Goal: Information Seeking & Learning: Check status

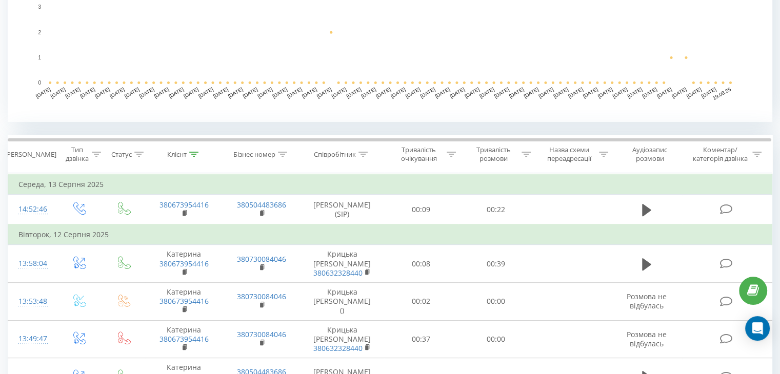
scroll to position [359, 0]
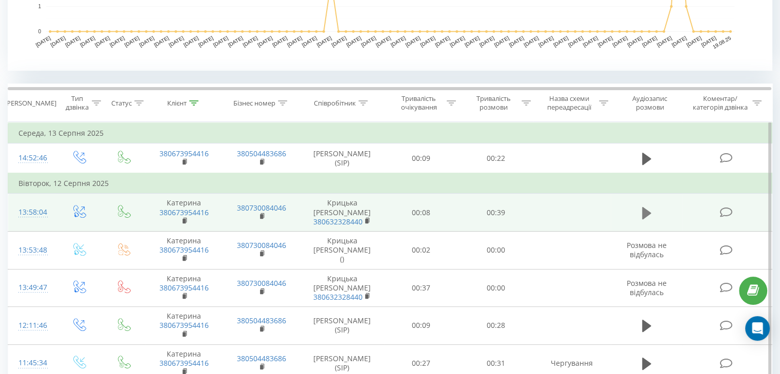
click at [643, 219] on icon at bounding box center [646, 213] width 9 height 12
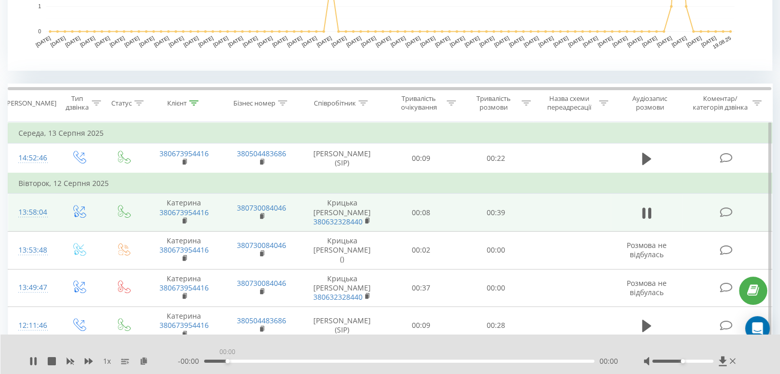
click at [227, 360] on div "00:00" at bounding box center [399, 361] width 390 height 3
click at [279, 361] on div "00:00" at bounding box center [399, 361] width 390 height 3
click at [376, 362] on div "00:17" at bounding box center [399, 361] width 390 height 3
click at [440, 362] on div "00:18" at bounding box center [399, 361] width 390 height 3
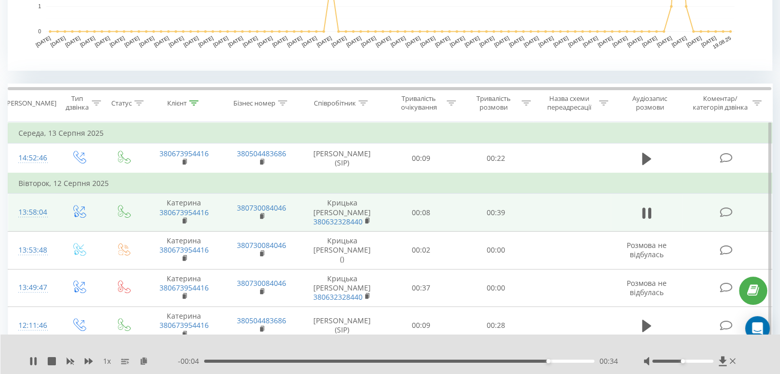
click at [578, 361] on div "00:34" at bounding box center [399, 361] width 390 height 3
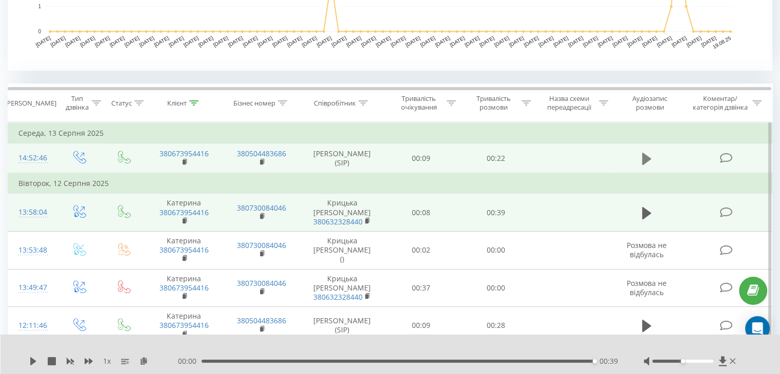
click at [642, 165] on icon at bounding box center [646, 158] width 9 height 12
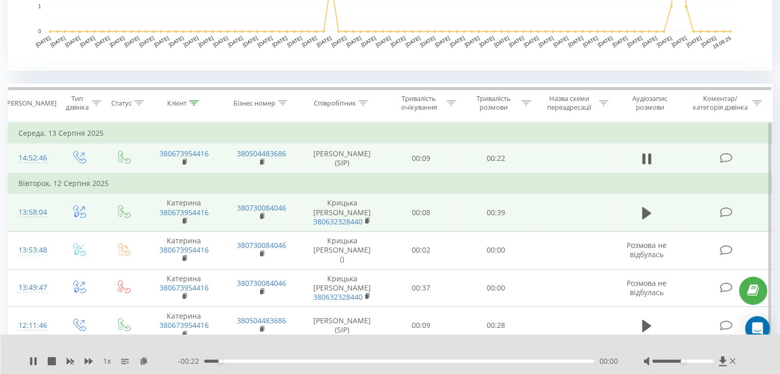
click at [263, 362] on div "00:00" at bounding box center [399, 361] width 390 height 3
click at [335, 361] on div "00:07" at bounding box center [399, 361] width 390 height 3
click at [493, 361] on div "00:15" at bounding box center [399, 361] width 390 height 3
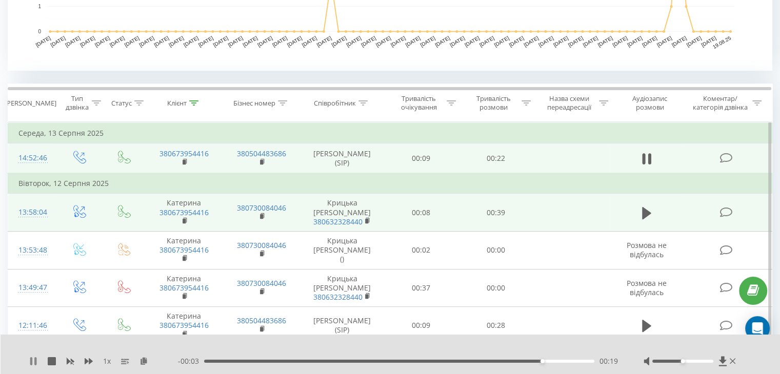
click at [30, 360] on icon at bounding box center [33, 361] width 8 height 8
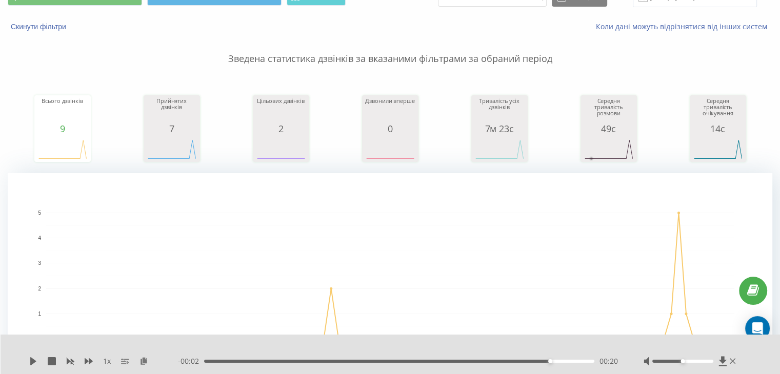
scroll to position [0, 0]
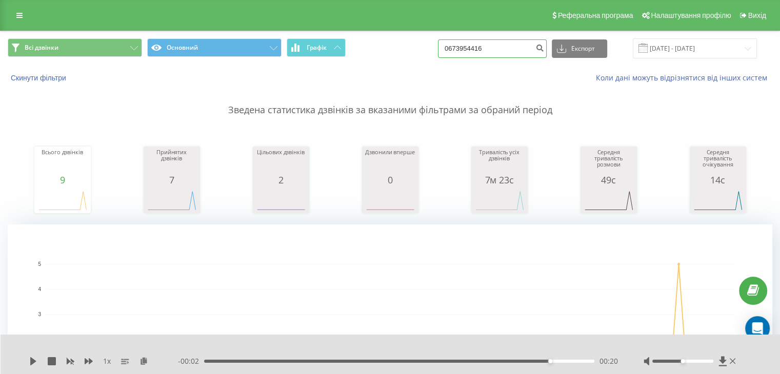
drag, startPoint x: 480, startPoint y: 47, endPoint x: 360, endPoint y: 41, distance: 120.1
click at [373, 44] on div "Всі дзвінки Основний Графік 0673954416 Експорт .csv .xls .xlsx [DATE] - [DATE]" at bounding box center [390, 48] width 764 height 20
paste input "984317654"
type input "0984317654"
click at [544, 49] on icon "submit" at bounding box center [539, 47] width 9 height 6
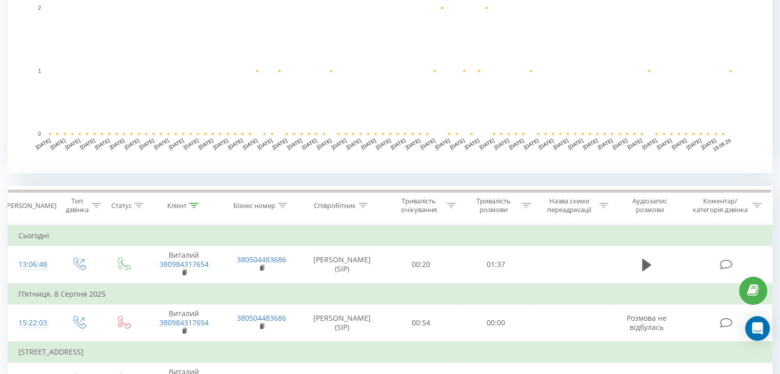
scroll to position [461, 0]
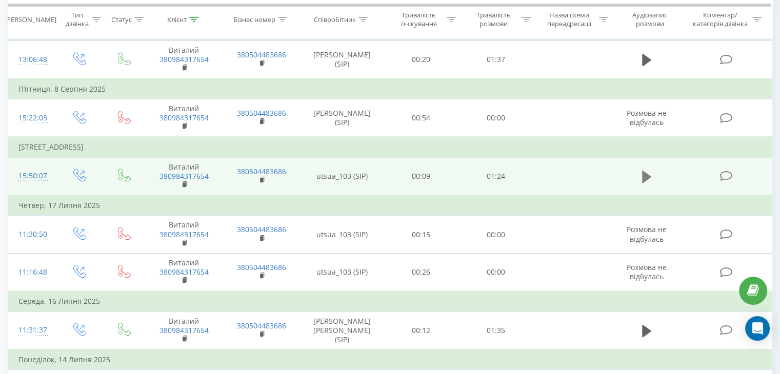
click at [644, 178] on icon at bounding box center [646, 177] width 9 height 12
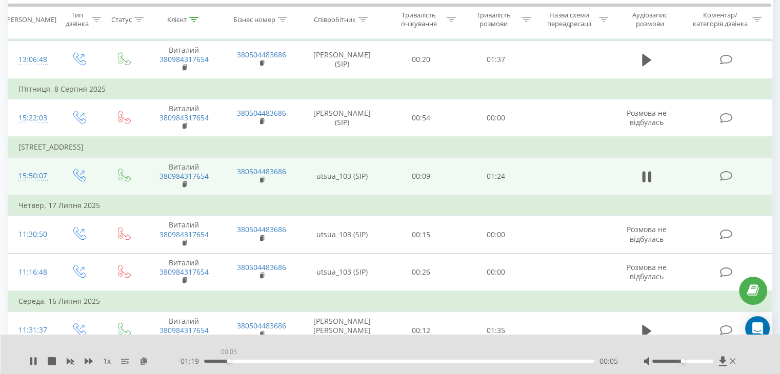
click at [229, 360] on div "00:05" at bounding box center [399, 361] width 390 height 3
click at [314, 360] on div "00:06" at bounding box center [399, 361] width 390 height 3
click at [309, 360] on div "00:26" at bounding box center [399, 361] width 390 height 3
click at [281, 360] on div "00:25" at bounding box center [399, 361] width 390 height 3
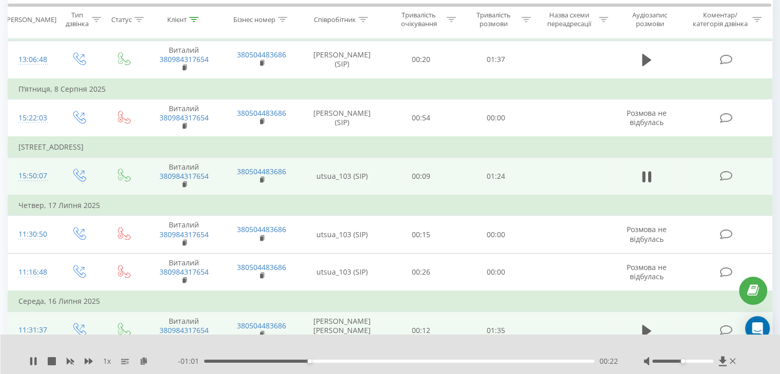
scroll to position [513, 0]
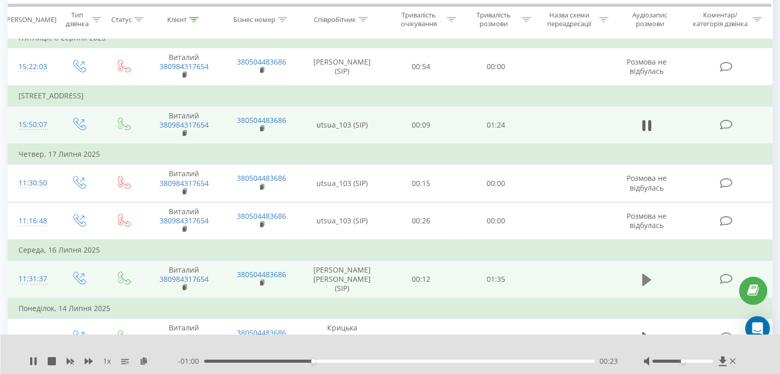
click at [650, 277] on icon at bounding box center [646, 280] width 9 height 14
click at [237, 360] on div "00:01" at bounding box center [399, 361] width 390 height 3
click at [264, 363] on div "- 01:25 00:09 00:09" at bounding box center [398, 361] width 440 height 10
click at [272, 361] on div "00:10" at bounding box center [399, 361] width 390 height 3
click at [310, 360] on div "00:18" at bounding box center [399, 361] width 390 height 3
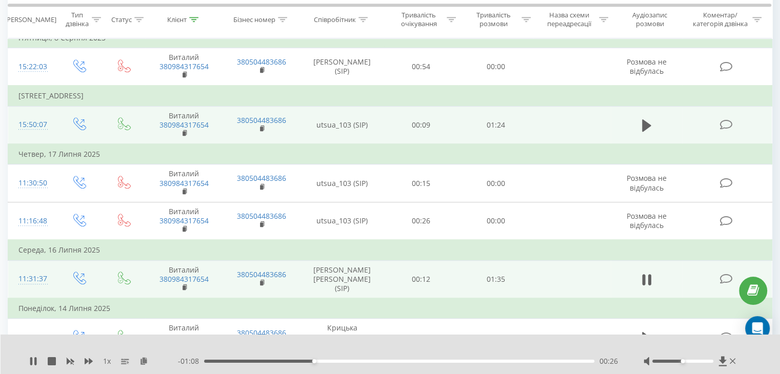
click at [355, 360] on div "00:26" at bounding box center [399, 361] width 390 height 3
click at [402, 361] on div "00:39" at bounding box center [399, 361] width 390 height 3
click at [491, 360] on div "00:49" at bounding box center [399, 361] width 390 height 3
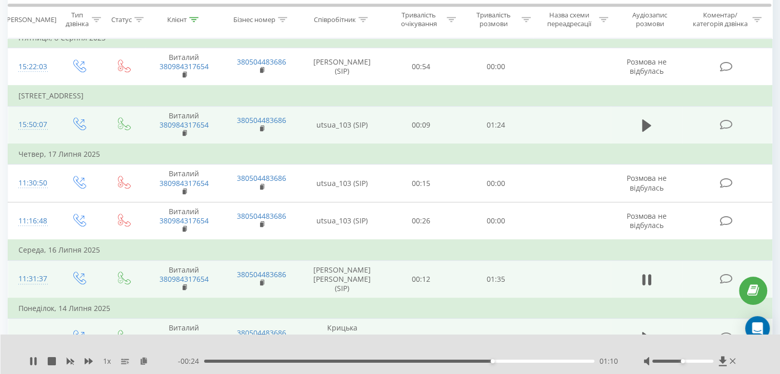
scroll to position [564, 0]
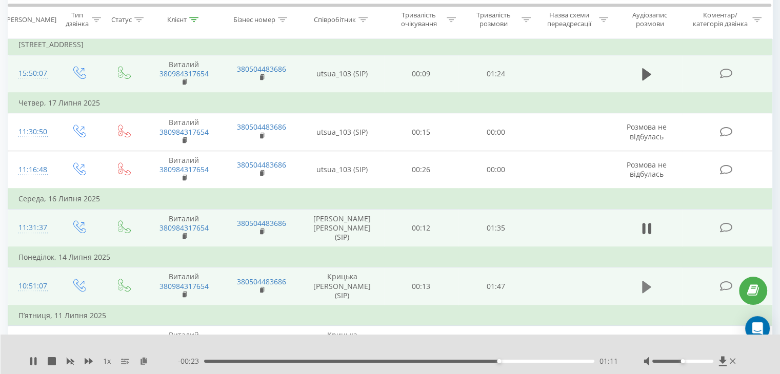
click at [646, 283] on icon at bounding box center [646, 286] width 9 height 12
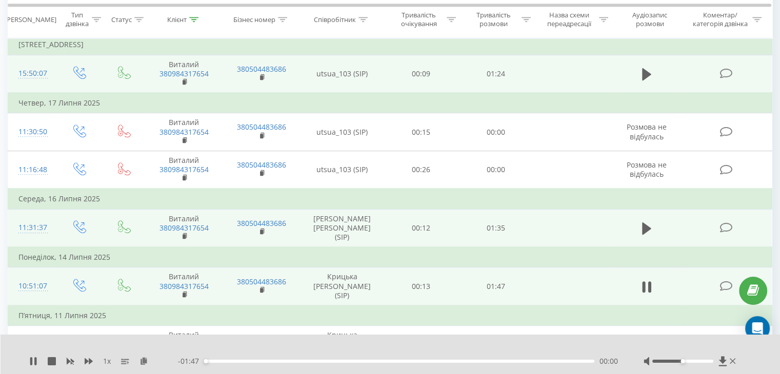
click at [297, 364] on div "- 01:47 00:00 00:00" at bounding box center [398, 361] width 440 height 10
click at [227, 360] on div "00:06" at bounding box center [399, 361] width 390 height 3
click at [258, 361] on div "00:07" at bounding box center [399, 361] width 390 height 3
click at [292, 361] on div "00:15" at bounding box center [399, 361] width 390 height 3
click at [273, 361] on div "00:26" at bounding box center [399, 361] width 390 height 3
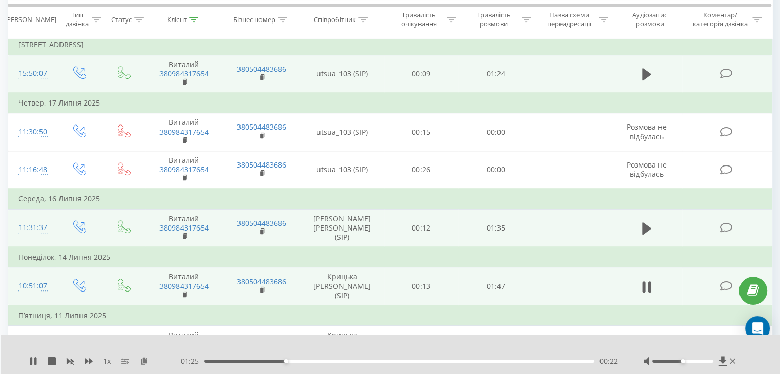
scroll to position [615, 0]
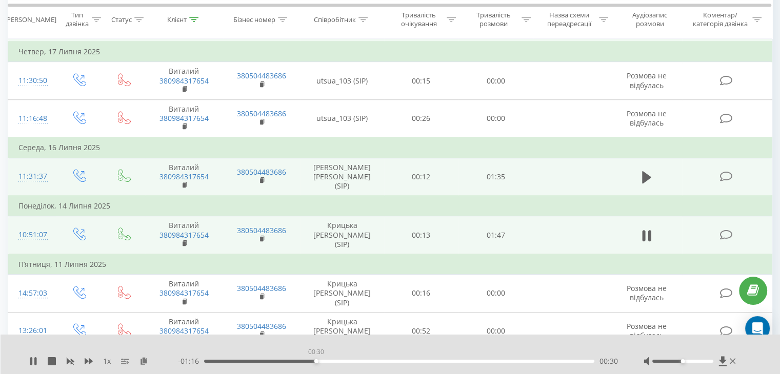
click at [316, 360] on div "00:30" at bounding box center [399, 361] width 390 height 3
click at [33, 360] on icon at bounding box center [33, 361] width 8 height 8
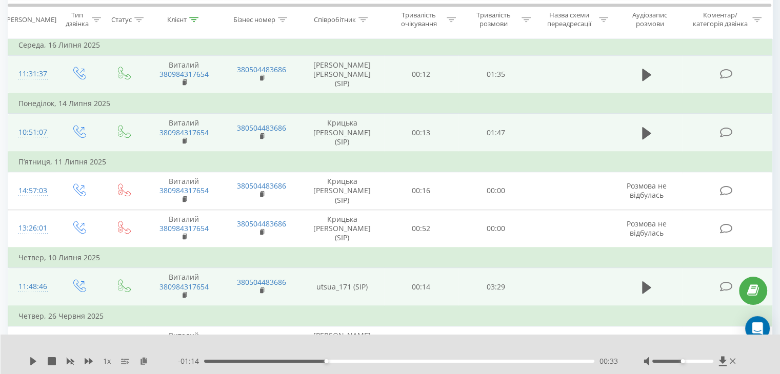
scroll to position [769, 0]
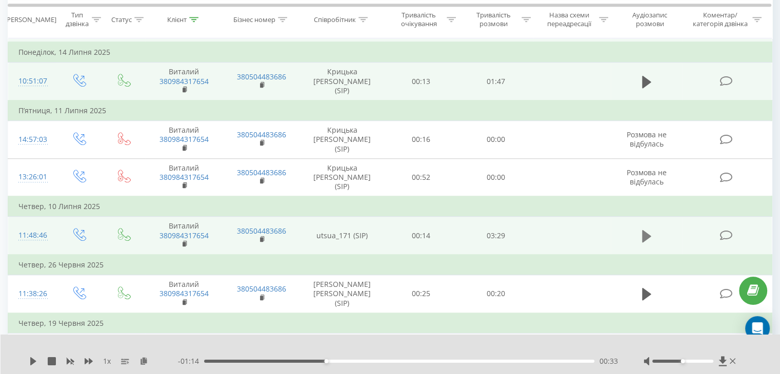
click at [648, 231] on icon at bounding box center [646, 236] width 9 height 14
click at [224, 359] on div "- 03:27 00:00 00:00" at bounding box center [398, 361] width 440 height 10
click at [262, 362] on div "00:31" at bounding box center [399, 361] width 390 height 3
click at [228, 360] on div "00:13" at bounding box center [399, 361] width 390 height 3
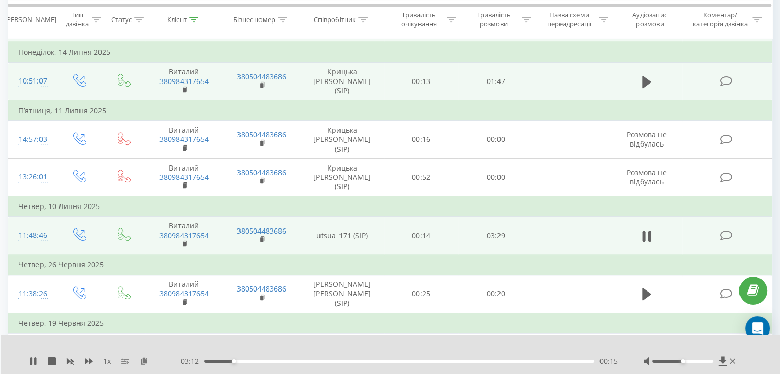
click at [379, 360] on div "00:15" at bounding box center [399, 361] width 390 height 3
drag, startPoint x: 471, startPoint y: 361, endPoint x: 478, endPoint y: 362, distance: 7.3
click at [471, 361] on div "01:35" at bounding box center [399, 361] width 390 height 3
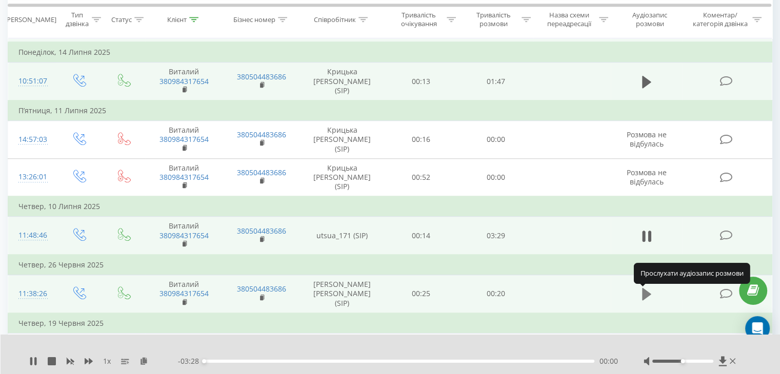
click at [648, 296] on icon at bounding box center [646, 294] width 9 height 12
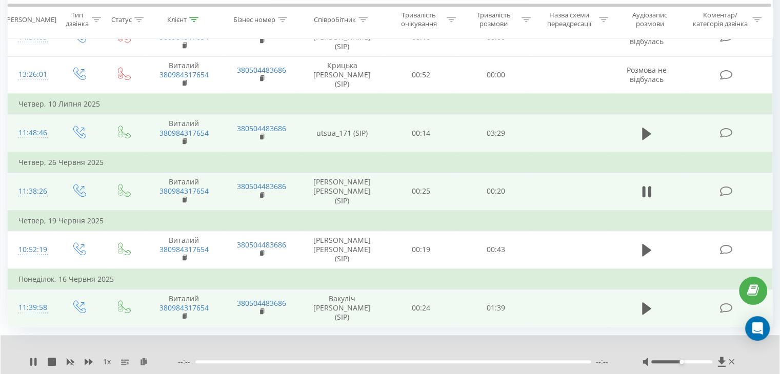
scroll to position [917, 0]
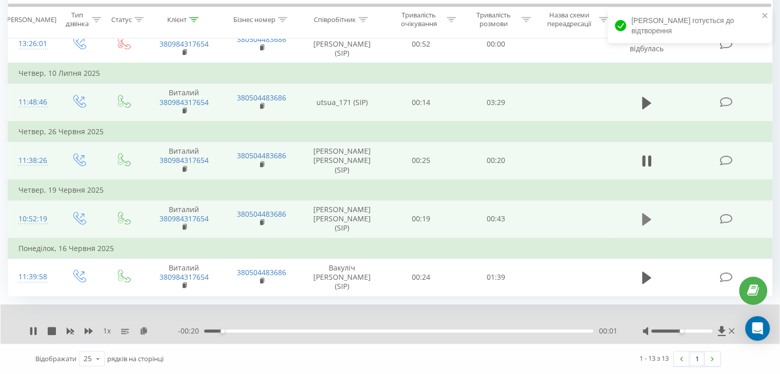
click at [647, 216] on icon at bounding box center [646, 219] width 9 height 12
click at [229, 333] on div "- 00:43 00:00 00:00" at bounding box center [397, 331] width 439 height 10
click at [232, 331] on div "00:00" at bounding box center [398, 331] width 389 height 3
click at [268, 332] on div "00:04" at bounding box center [398, 331] width 389 height 3
click at [301, 330] on div "00:09" at bounding box center [398, 331] width 389 height 3
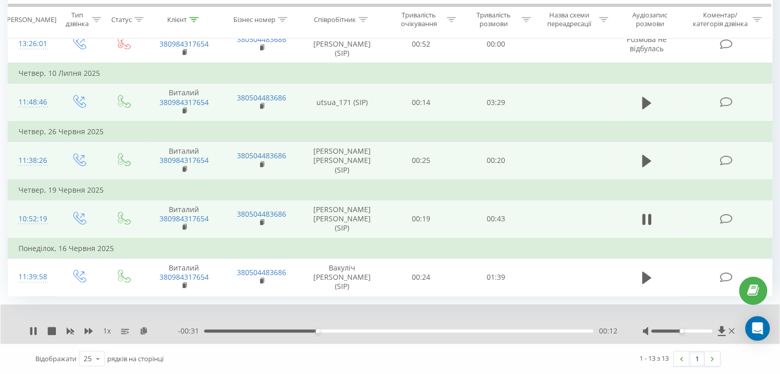
click at [329, 331] on div "00:12" at bounding box center [398, 331] width 389 height 3
click at [393, 330] on div "00:19" at bounding box center [398, 331] width 389 height 3
click at [423, 330] on div "00:23" at bounding box center [398, 331] width 389 height 3
click at [462, 327] on div "- 00:17 00:26 00:26" at bounding box center [397, 331] width 439 height 10
click at [462, 331] on div "00:27" at bounding box center [398, 331] width 389 height 3
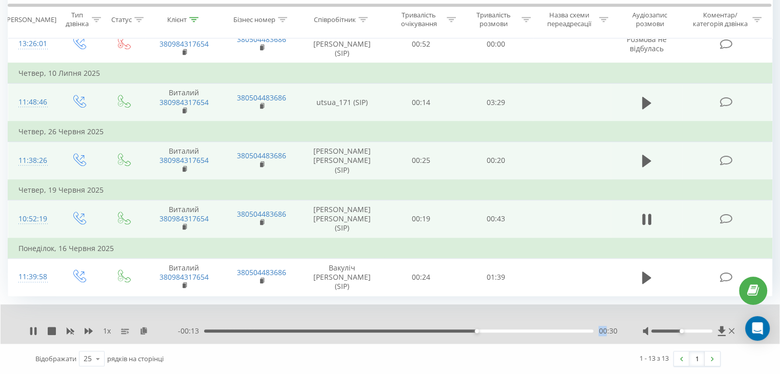
click at [489, 328] on div "- 00:13 00:30 00:30" at bounding box center [397, 331] width 439 height 10
click at [492, 333] on div "- 00:12 00:30 00:30" at bounding box center [397, 331] width 439 height 10
click at [506, 333] on div "- 00:12 00:31 00:31" at bounding box center [397, 331] width 439 height 10
click at [528, 332] on div "00:36" at bounding box center [398, 331] width 389 height 3
click at [564, 330] on div "00:40" at bounding box center [398, 331] width 389 height 3
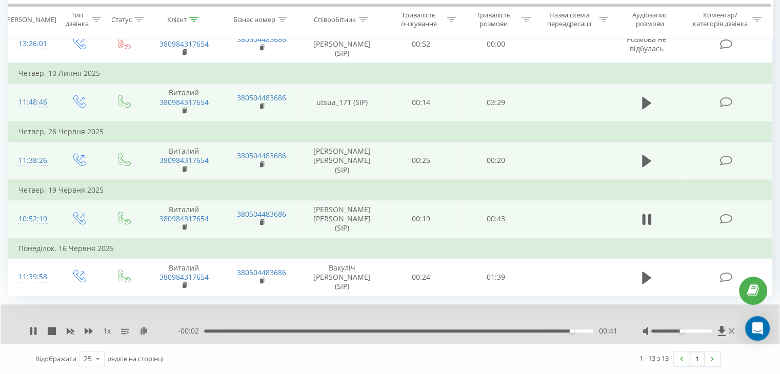
click at [586, 329] on div "- 00:02 00:41 00:41" at bounding box center [397, 331] width 439 height 10
click at [586, 333] on div "- 00:01 00:41 00:41" at bounding box center [397, 331] width 439 height 10
click at [589, 333] on div "- 00:01 00:42 00:42" at bounding box center [397, 331] width 439 height 10
